Goal: Transaction & Acquisition: Purchase product/service

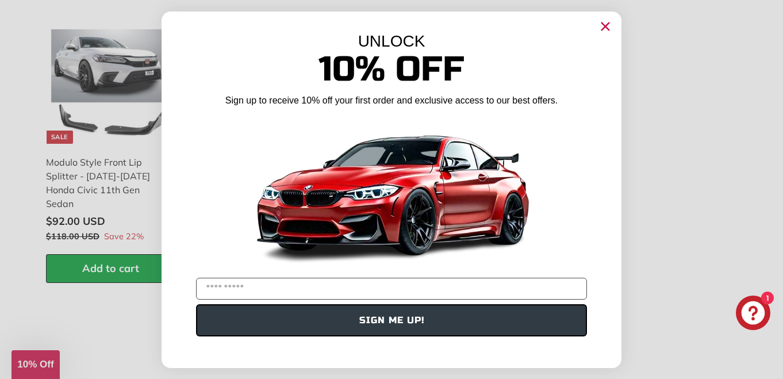
scroll to position [1516, 0]
